Goal: Task Accomplishment & Management: Complete application form

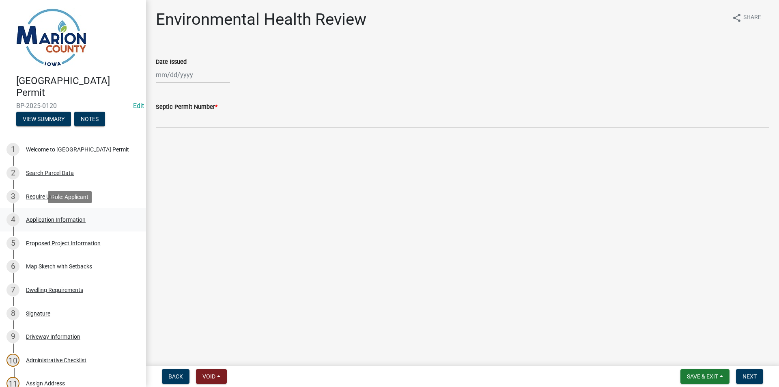
click at [38, 217] on div "Application Information" at bounding box center [56, 220] width 60 height 6
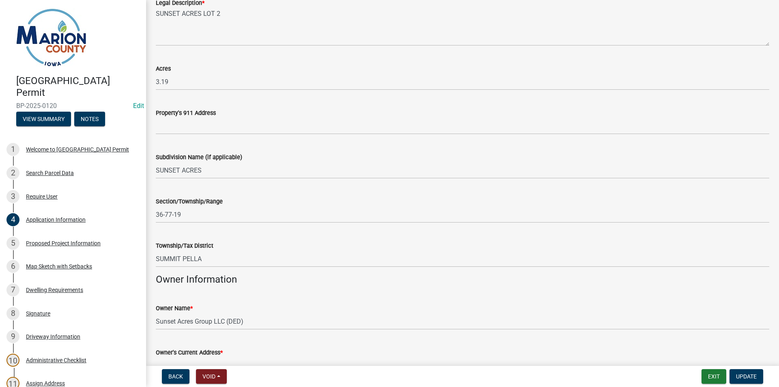
scroll to position [203, 0]
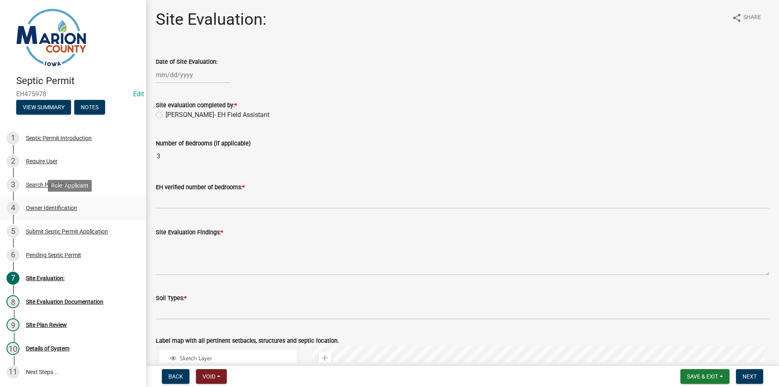
click at [49, 201] on link "4 Owner Identification" at bounding box center [73, 208] width 146 height 24
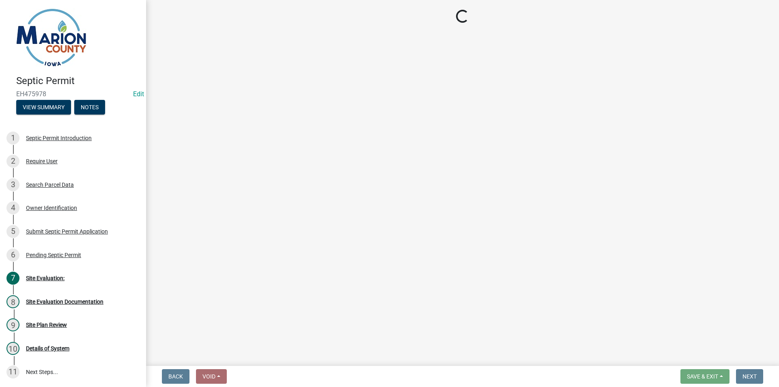
select select "4150132d-5755-4fb2-b93c-bc4ede61acab"
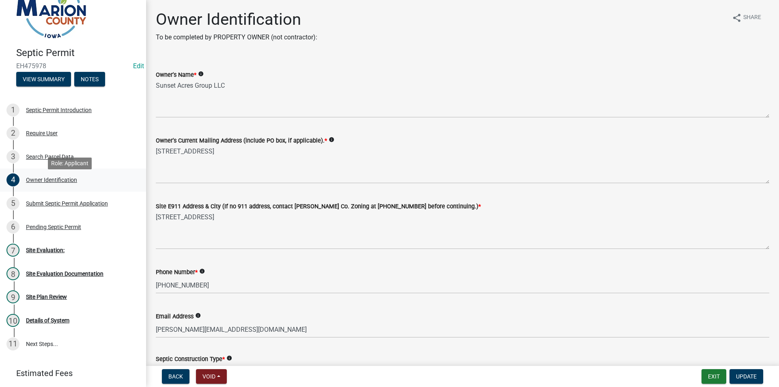
scroll to position [41, 0]
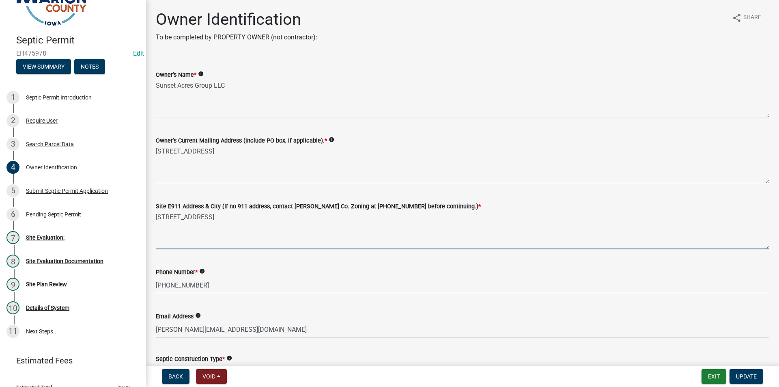
click at [226, 221] on textarea "[STREET_ADDRESS]" at bounding box center [462, 230] width 613 height 38
